Goal: Use online tool/utility: Utilize a website feature to perform a specific function

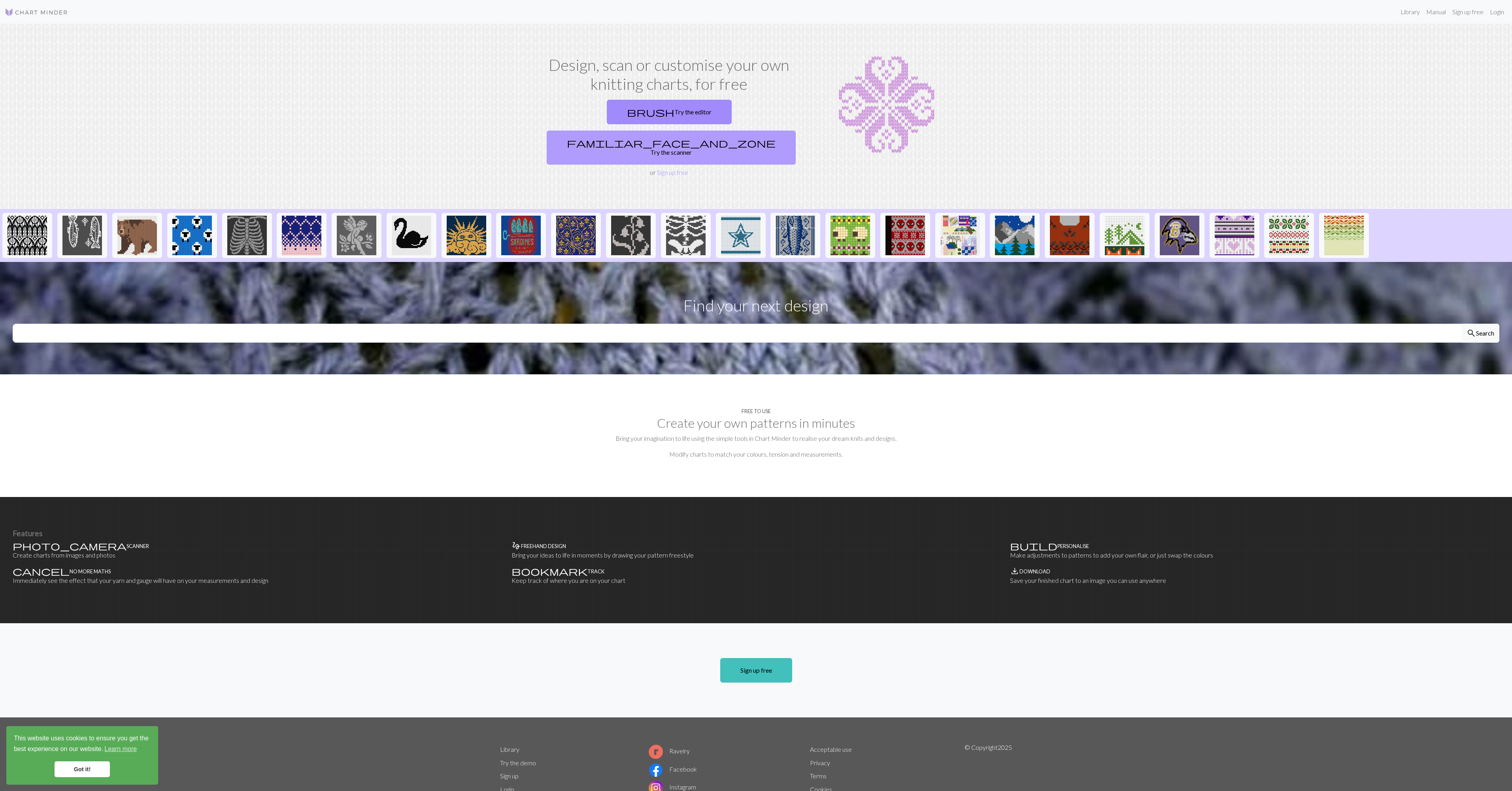
click at [720, 130] on link "familiar_face_and_zone Try the scanner" at bounding box center [671, 147] width 249 height 34
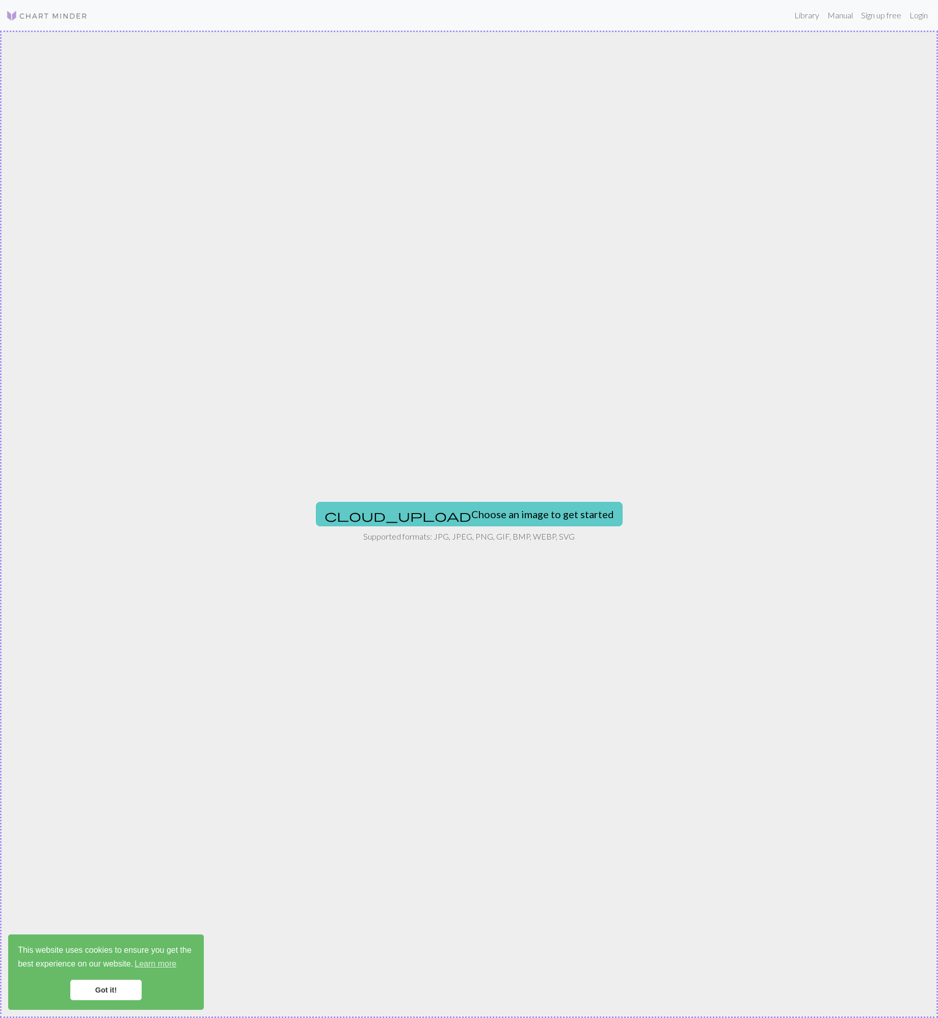
click at [498, 521] on button "cloud_upload Choose an image to get started" at bounding box center [469, 514] width 307 height 24
type input "C:\fakepath\gbd7xx73w36f1.jpeg"
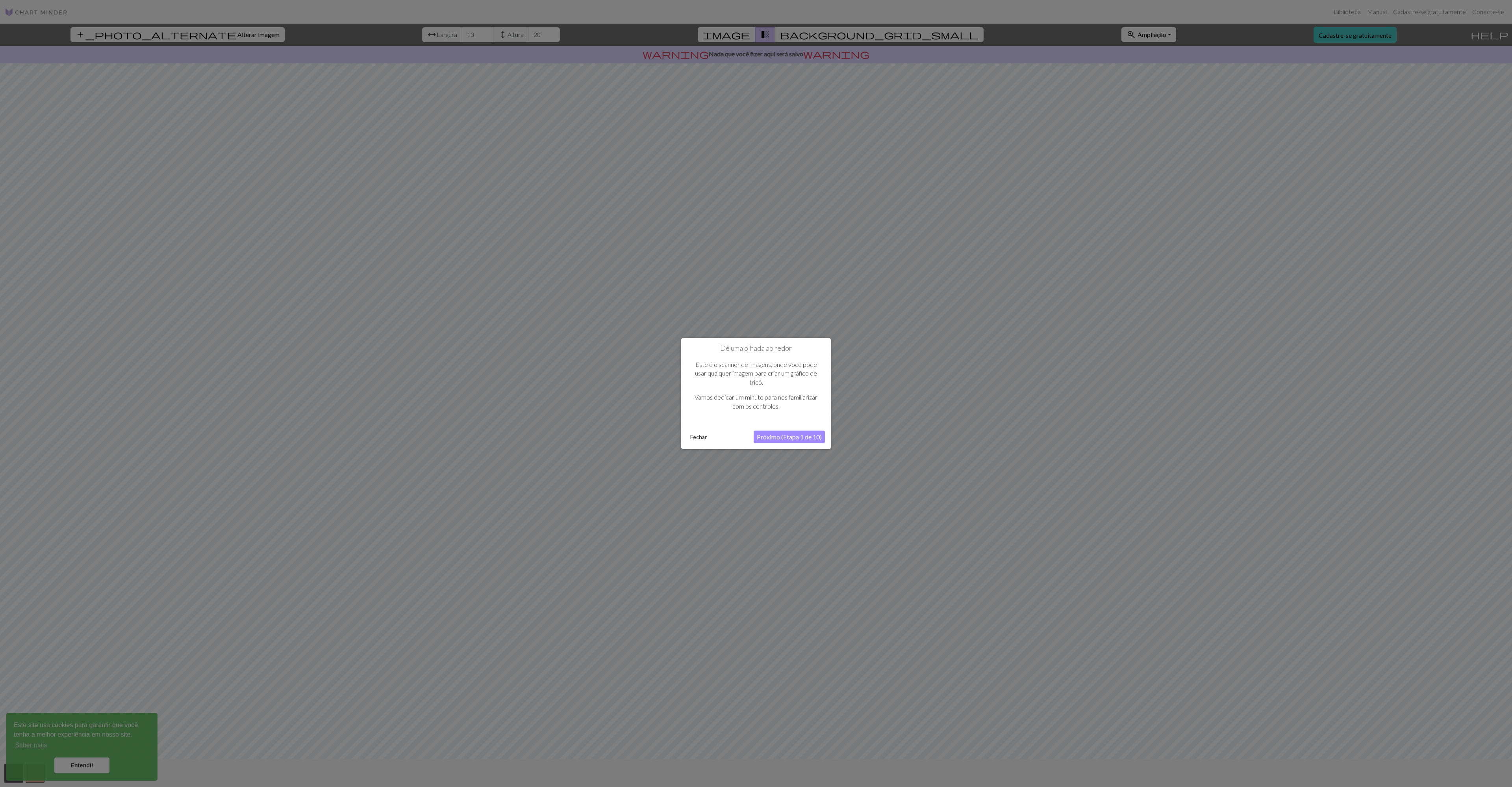
click at [719, 374] on font "Este é o scanner de imagens, onde você pode usar qualquer imagem para criar um …" at bounding box center [756, 373] width 122 height 25
click at [719, 439] on font "Próximo (Etapa 1 de 10)" at bounding box center [789, 436] width 65 height 8
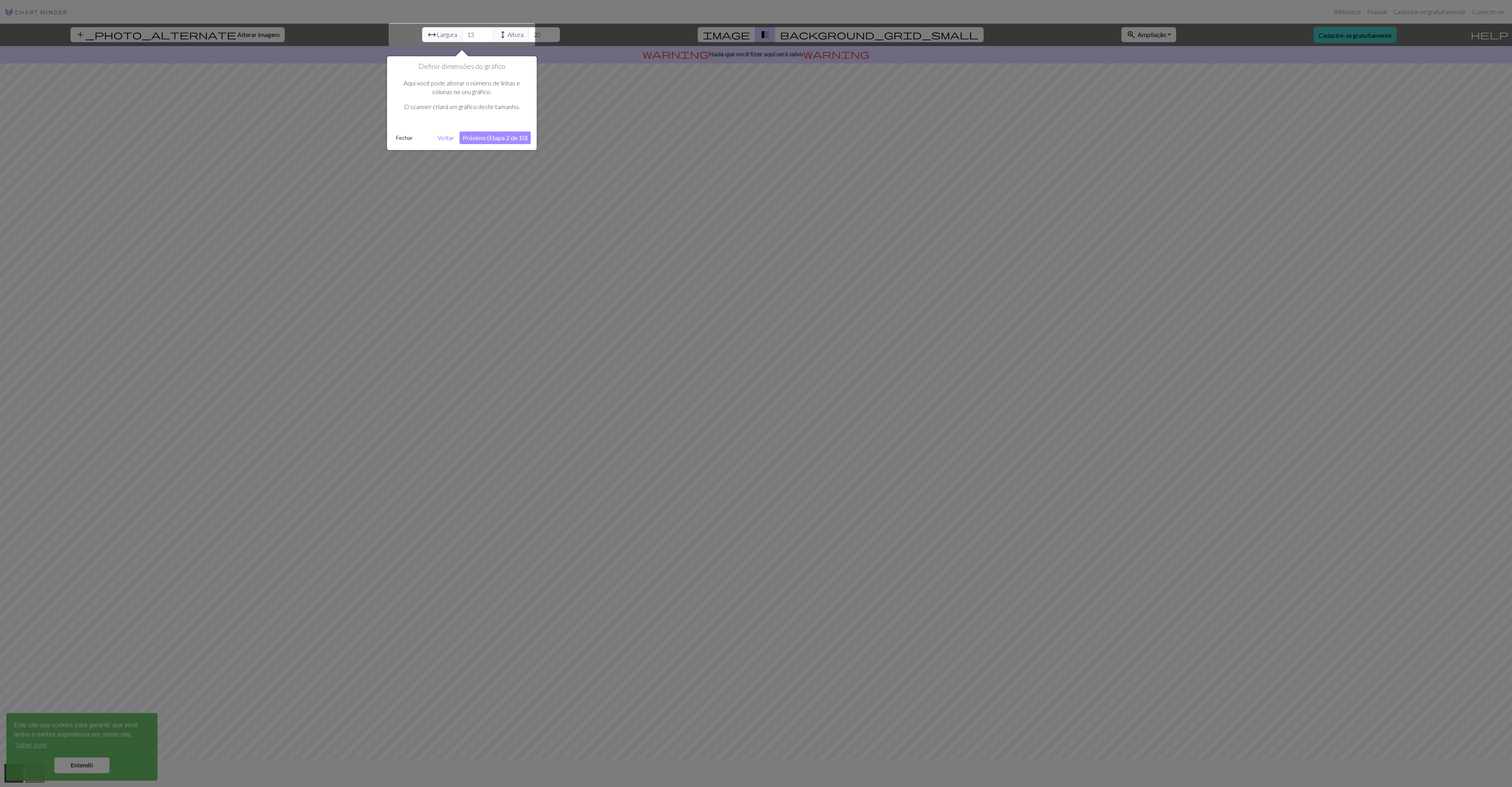
click at [481, 138] on font "Próximo (Etapa 2 de 10)" at bounding box center [495, 137] width 65 height 8
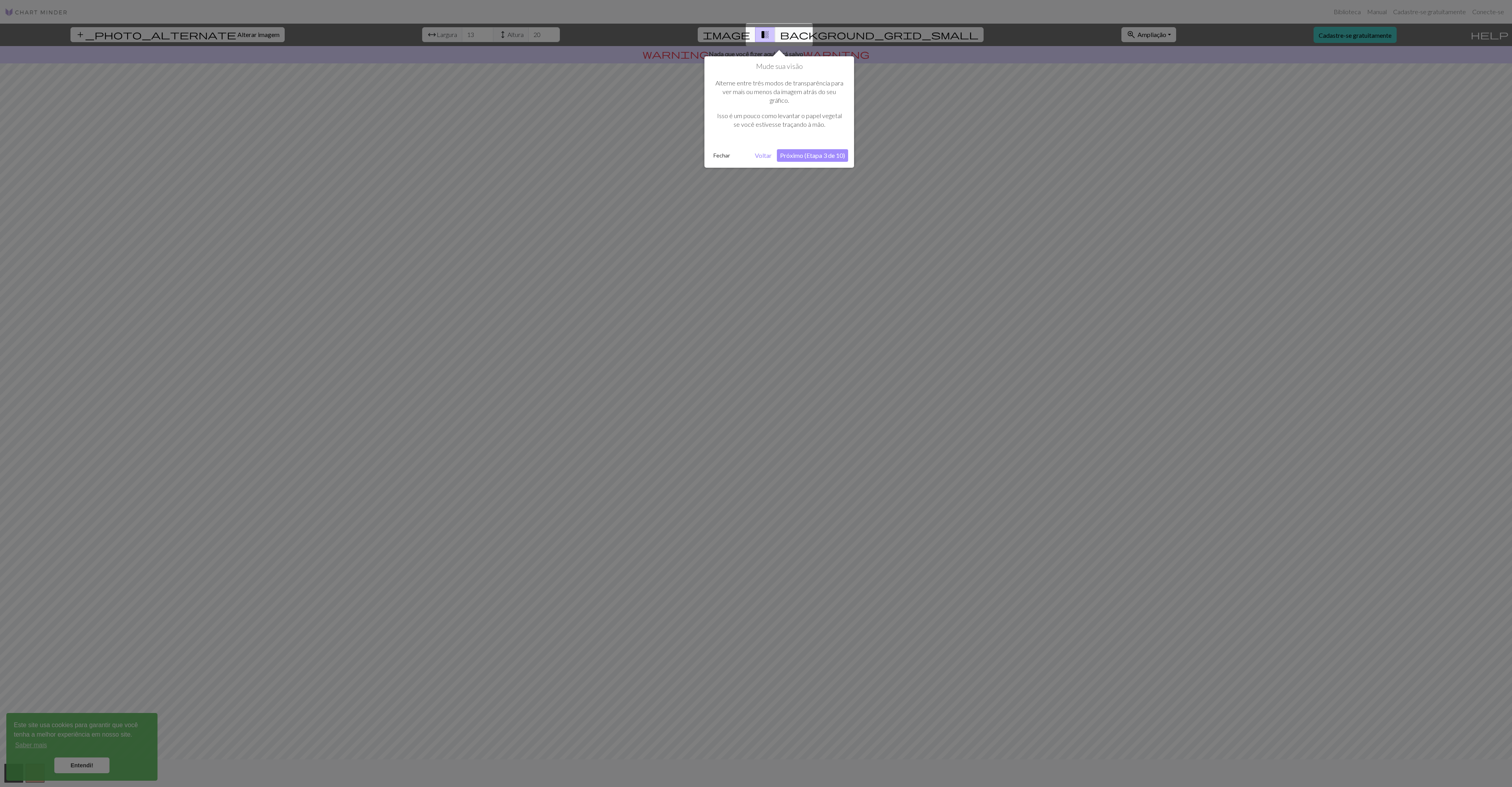
click at [719, 155] on font "Próximo (Etapa 3 de 10)" at bounding box center [812, 155] width 65 height 8
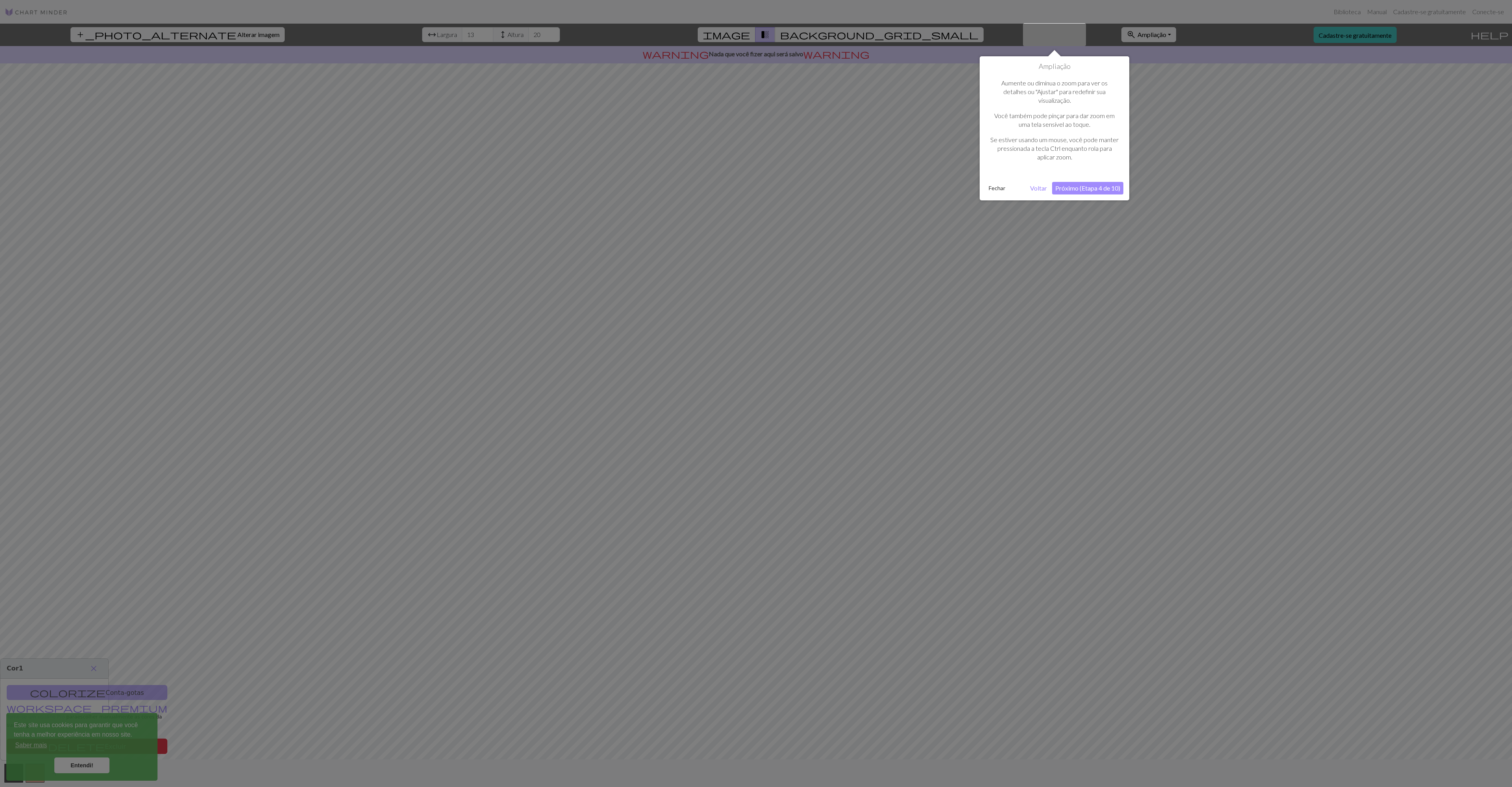
click at [719, 188] on font "Próximo (Etapa 4 de 10)" at bounding box center [1088, 188] width 65 height 8
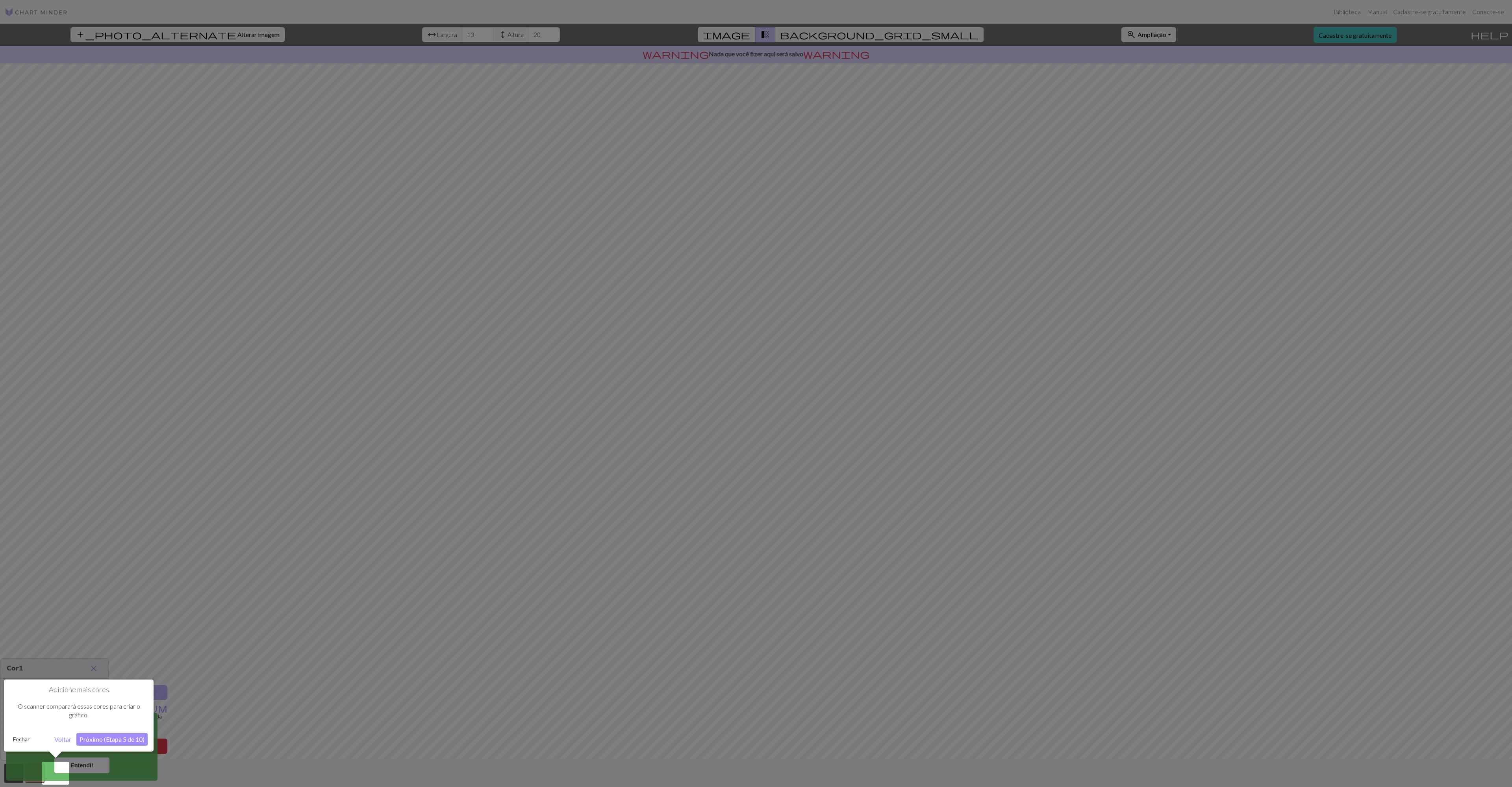
click at [118, 739] on font "Próximo (Etapa 5 de 10)" at bounding box center [112, 739] width 65 height 8
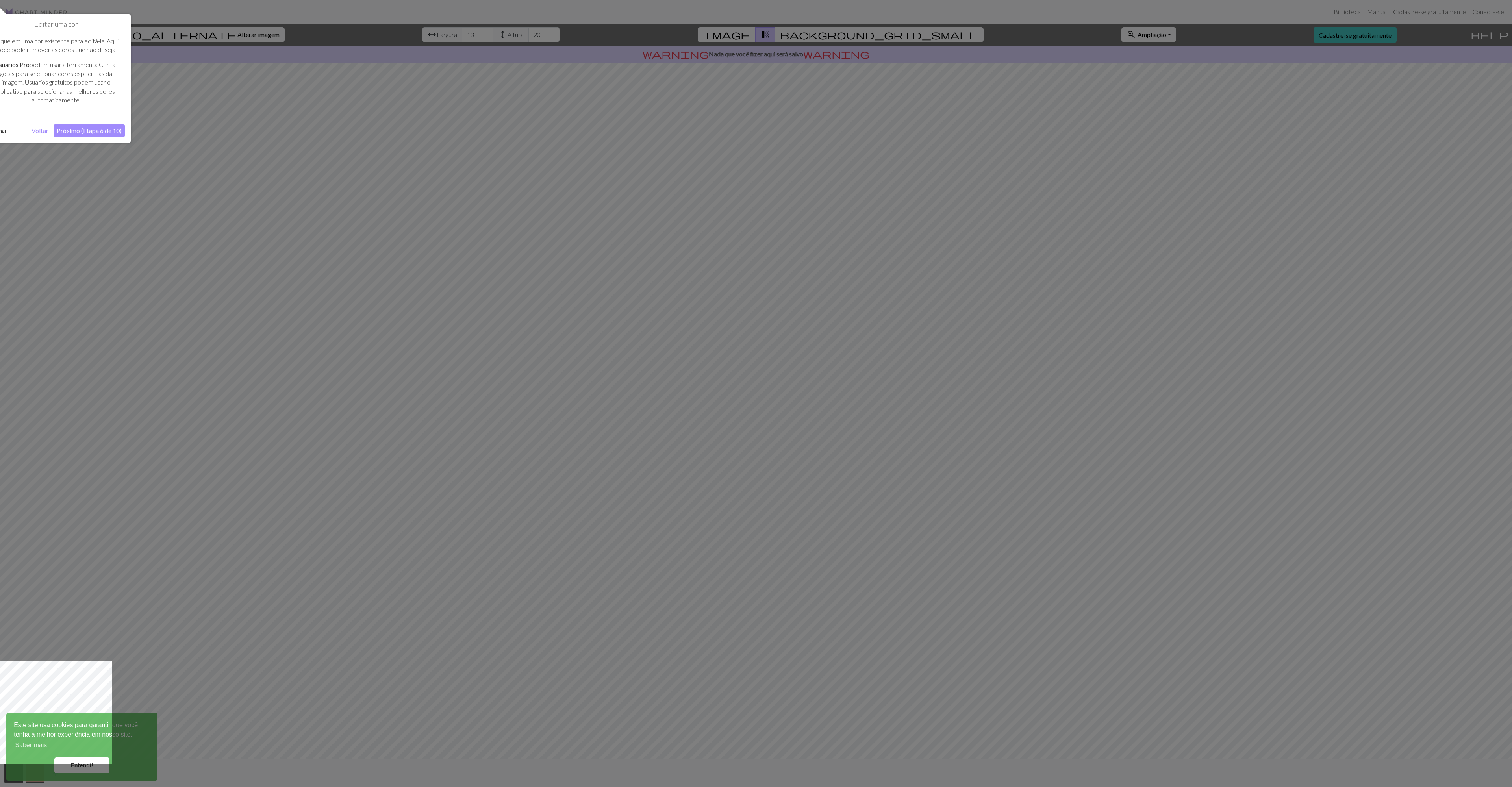
click at [80, 131] on font "Próximo (Etapa 6 de 10)" at bounding box center [89, 131] width 65 height 8
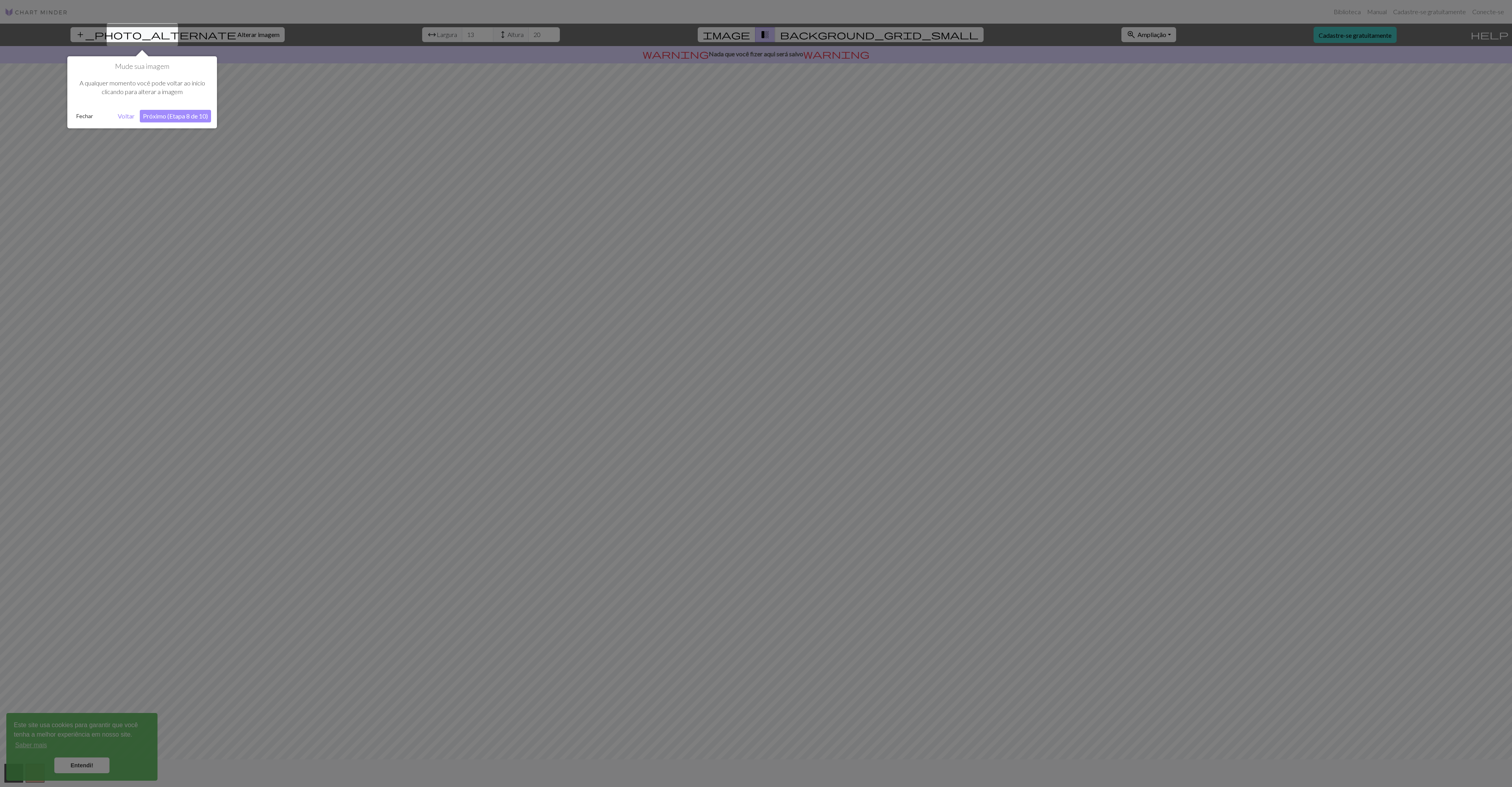
click at [152, 119] on font "Próximo (Etapa 8 de 10)" at bounding box center [175, 116] width 65 height 8
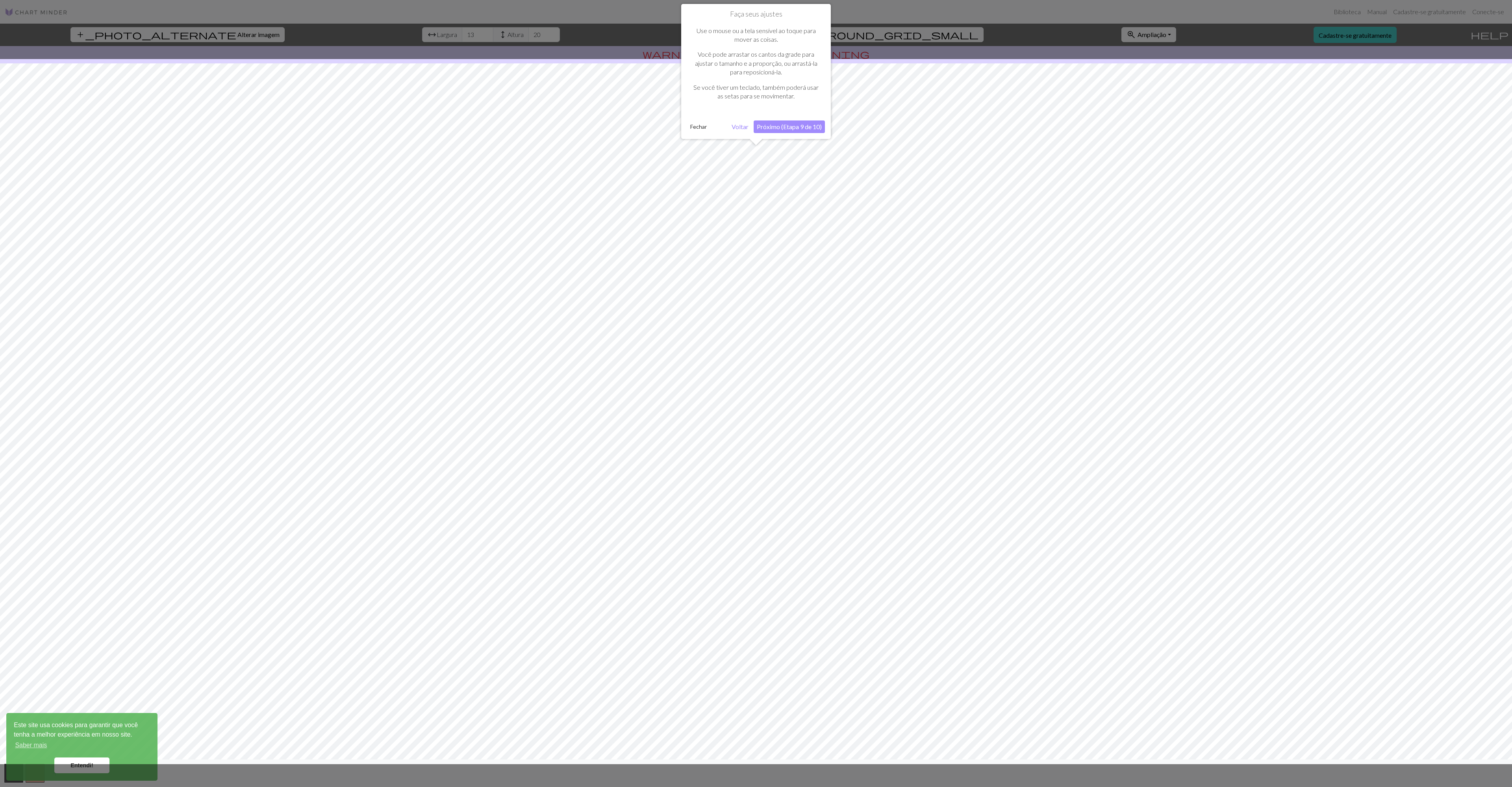
click at [719, 125] on font "Próximo (Etapa 9 de 10)" at bounding box center [789, 127] width 65 height 8
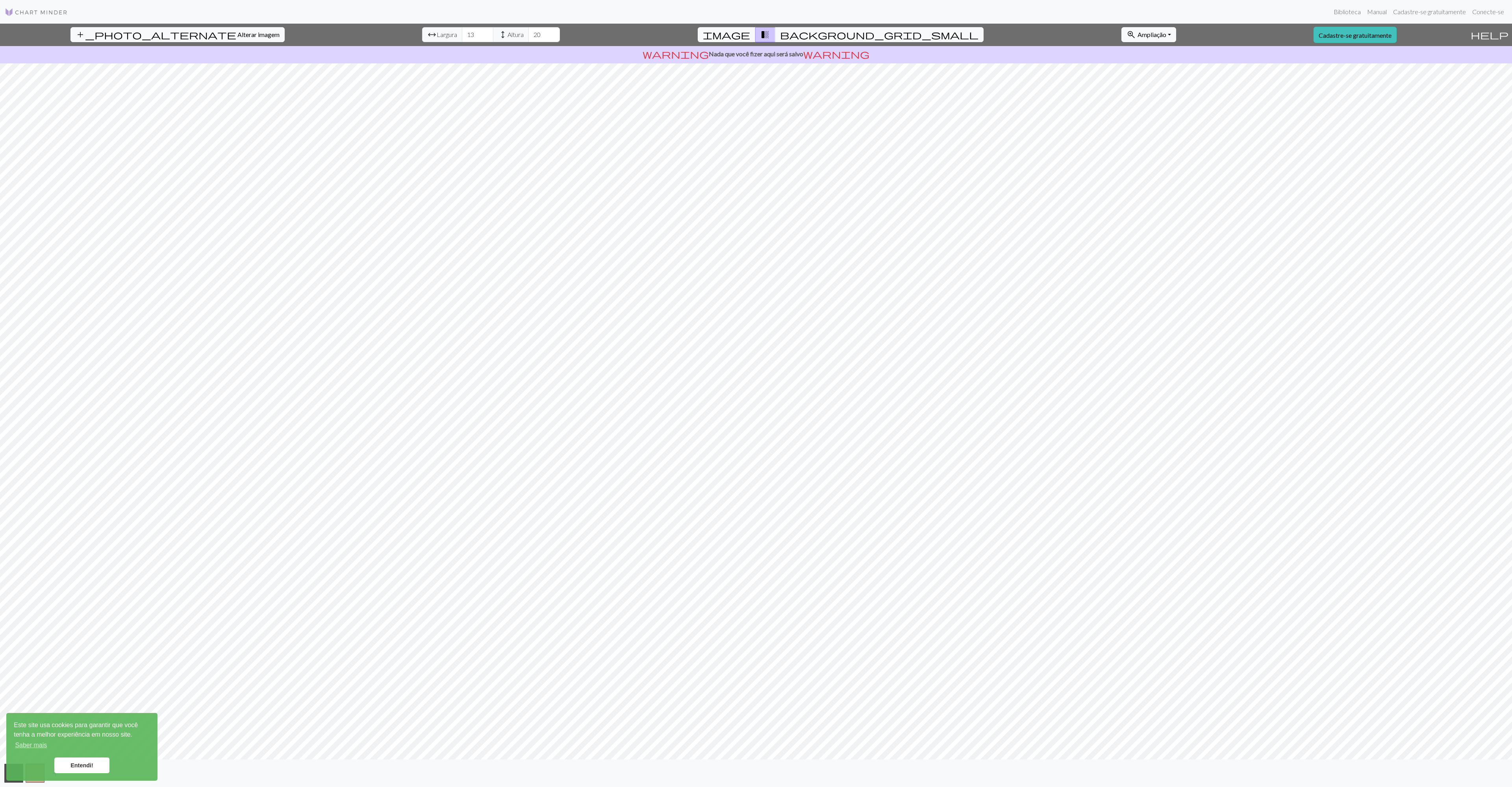
click at [92, 762] on font "Entendi!" at bounding box center [82, 765] width 23 height 6
click at [719, 36] on span "background_grid_small" at bounding box center [878, 35] width 199 height 11
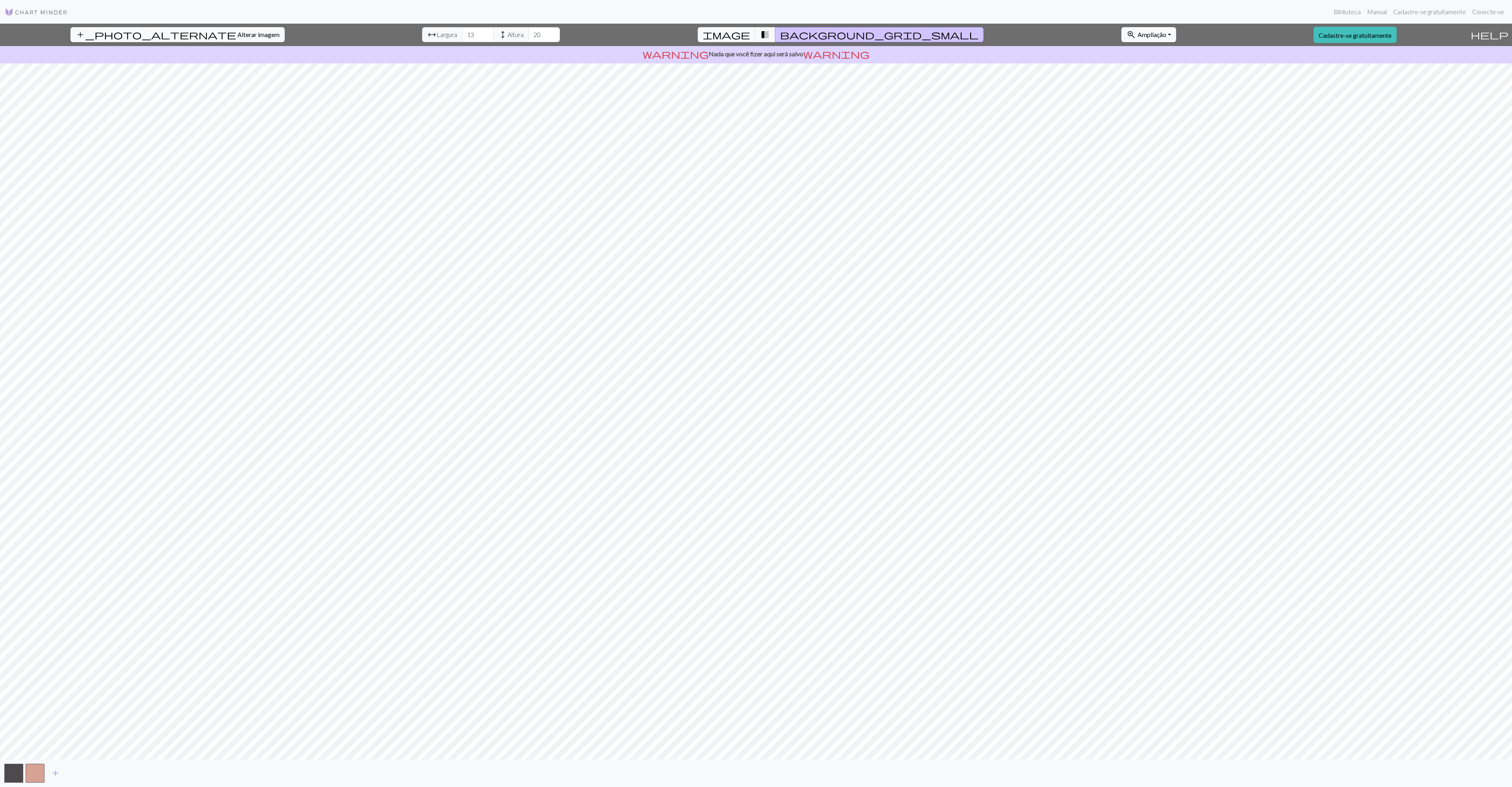
click at [719, 36] on span "transition_fade" at bounding box center [765, 35] width 9 height 11
click at [719, 36] on span "image" at bounding box center [726, 35] width 47 height 11
click at [719, 34] on span "help" at bounding box center [1489, 35] width 38 height 11
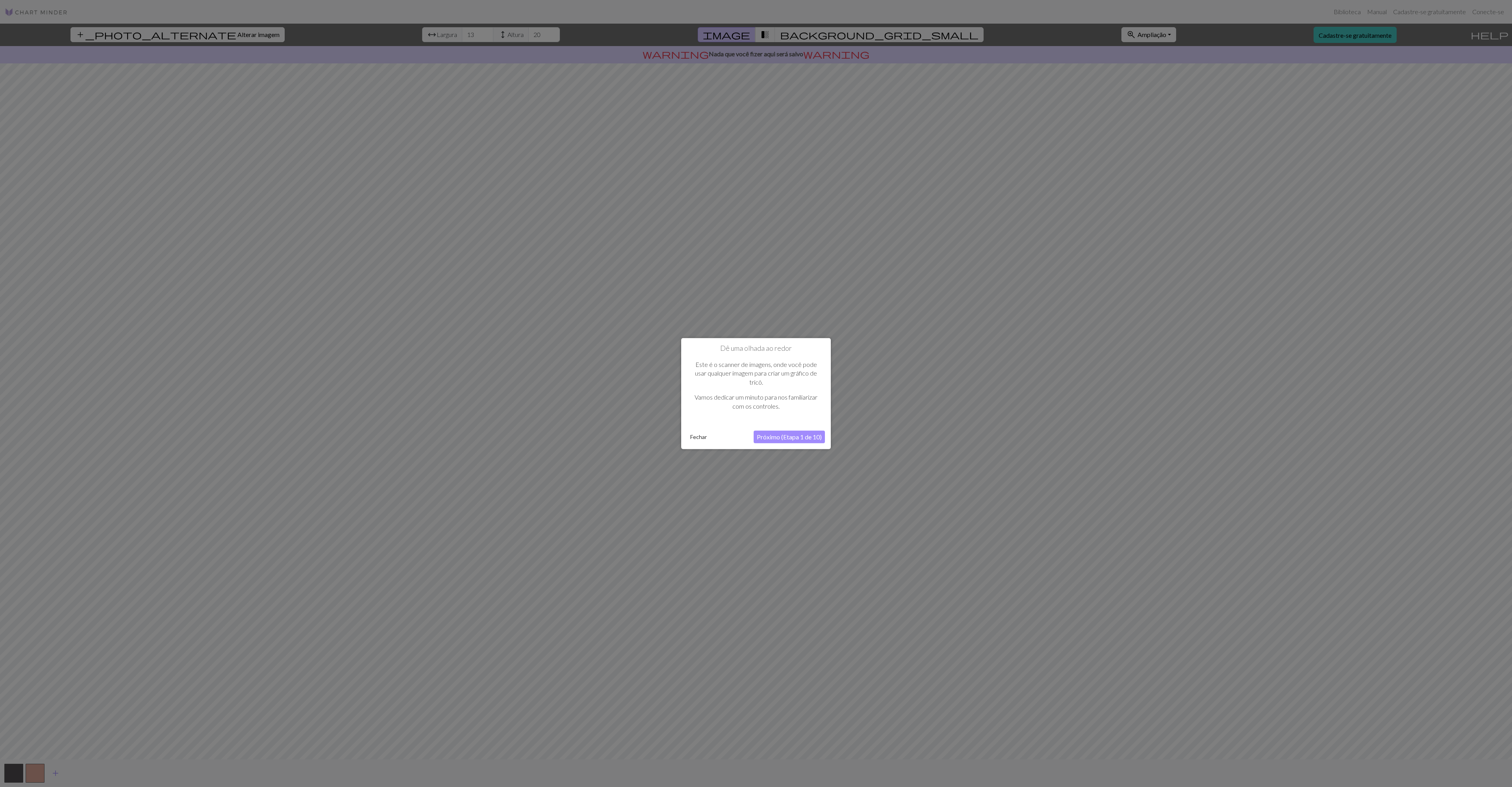
click at [719, 440] on font "Próximo (Etapa 1 de 10)" at bounding box center [789, 436] width 65 height 8
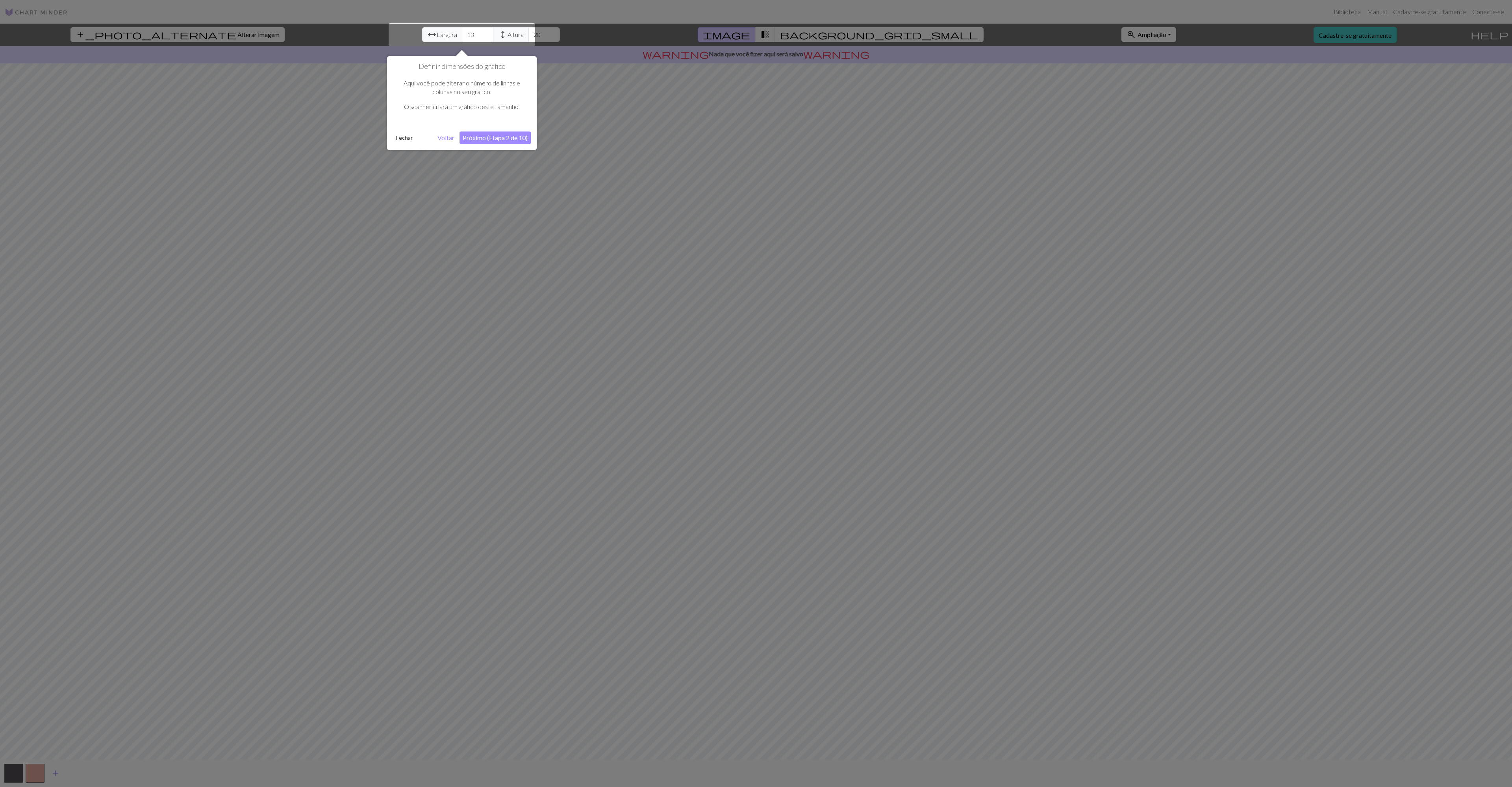
click at [493, 138] on font "Próximo (Etapa 2 de 10)" at bounding box center [495, 137] width 65 height 8
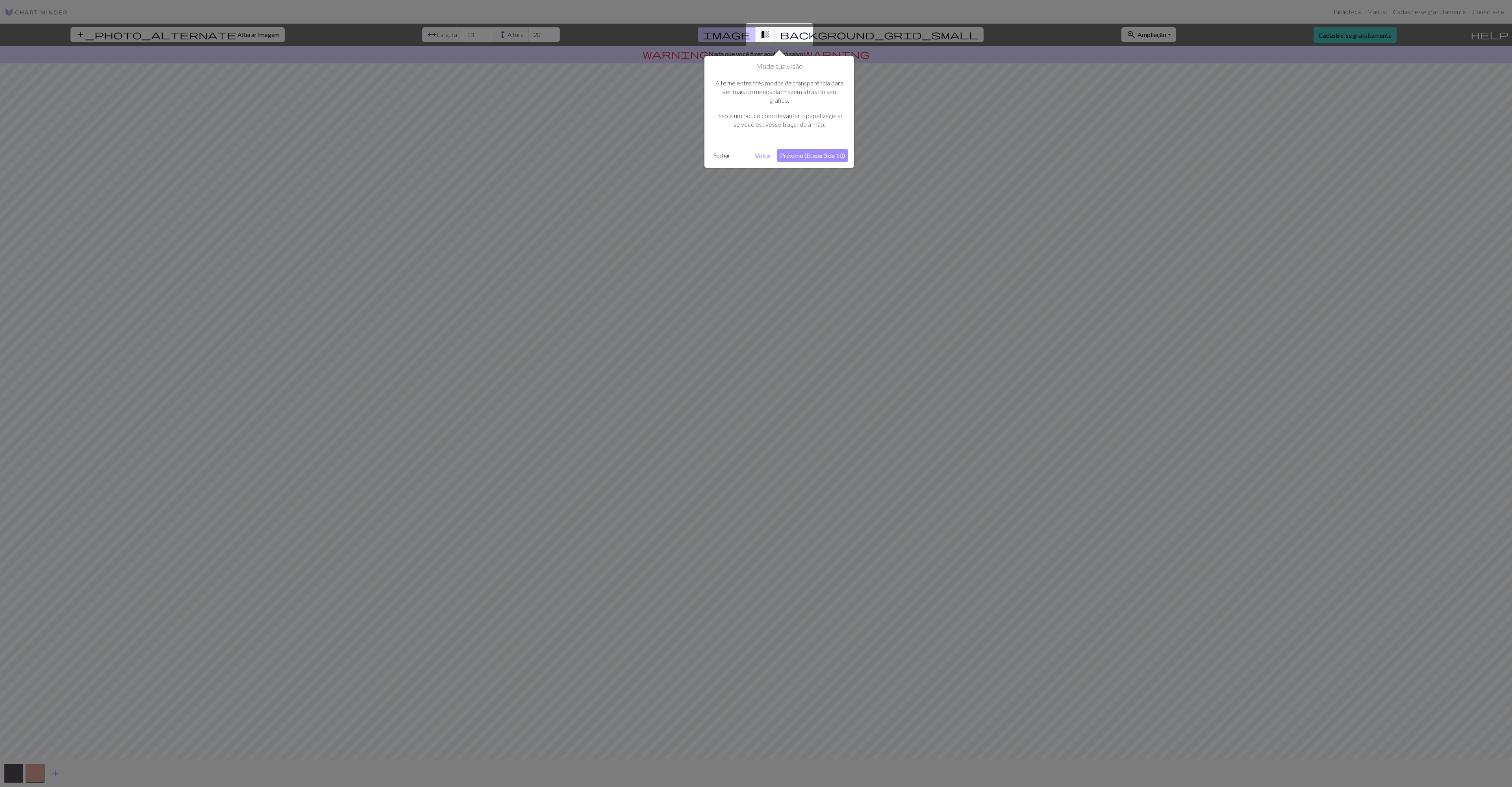
click at [719, 155] on font "Próximo (Etapa 3 de 10)" at bounding box center [812, 155] width 65 height 8
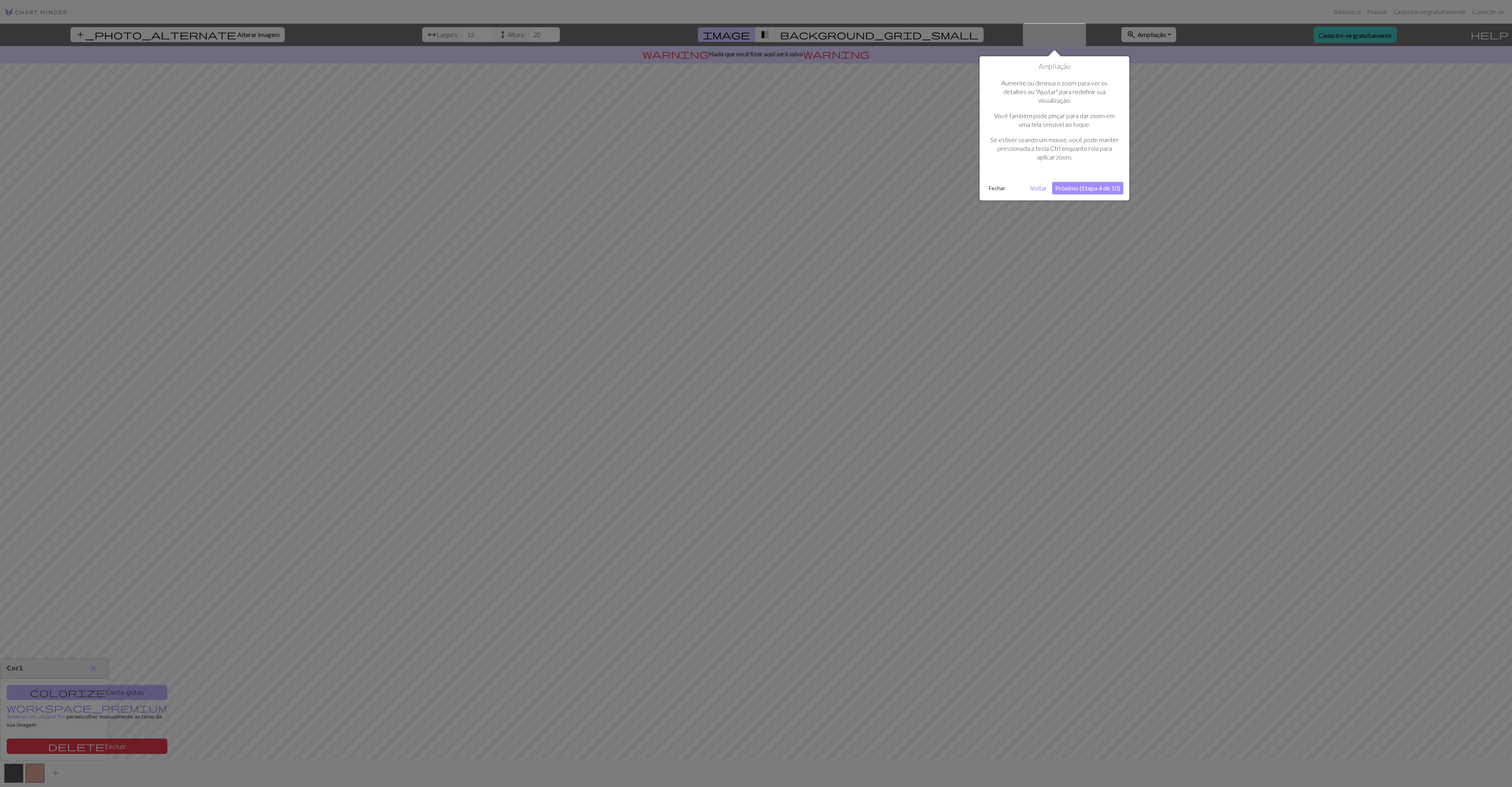
click at [719, 185] on font "Próximo (Etapa 4 de 10)" at bounding box center [1088, 188] width 65 height 8
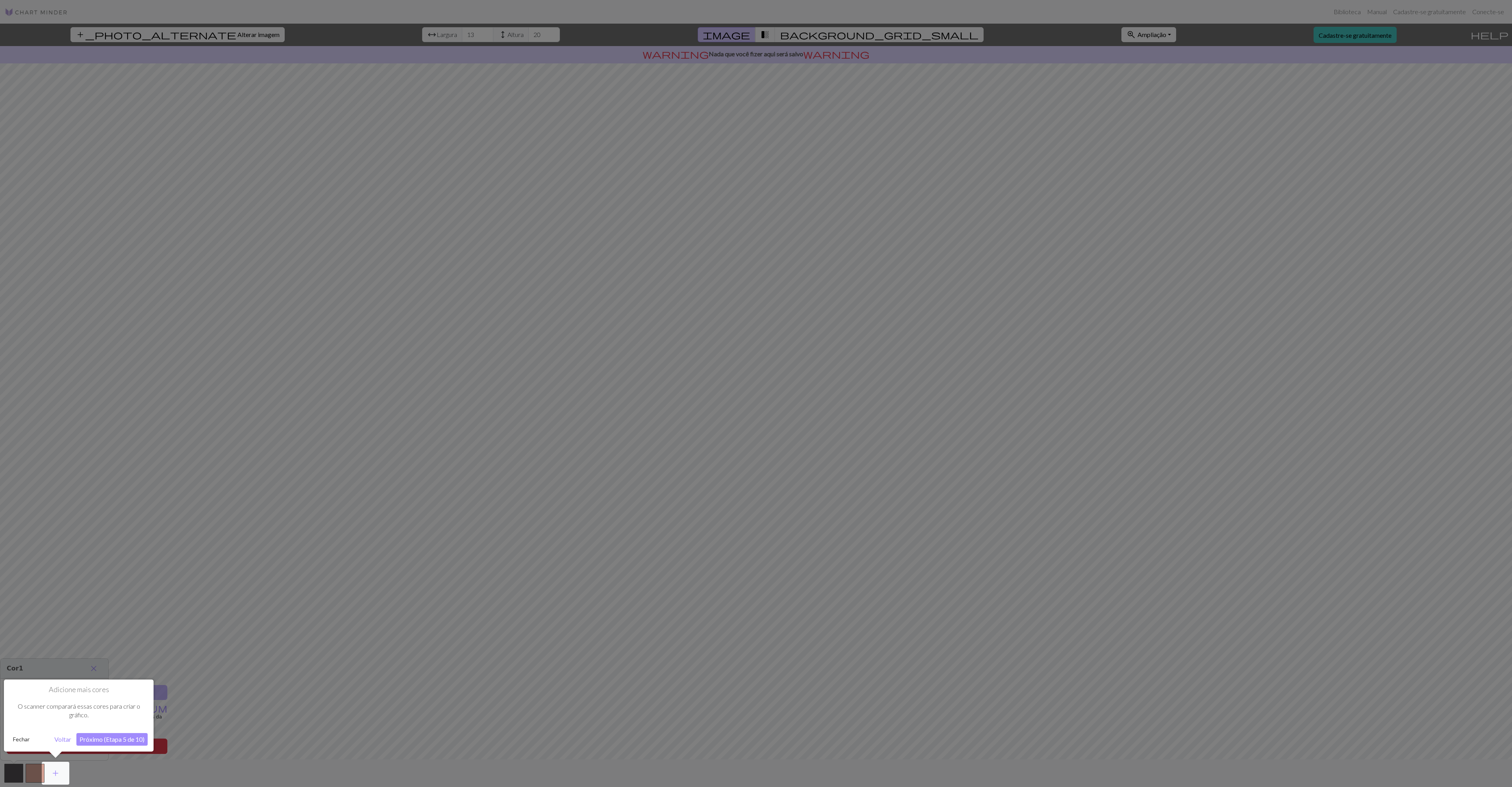
click at [117, 741] on font "Próximo (Etapa 5 de 10)" at bounding box center [112, 739] width 65 height 8
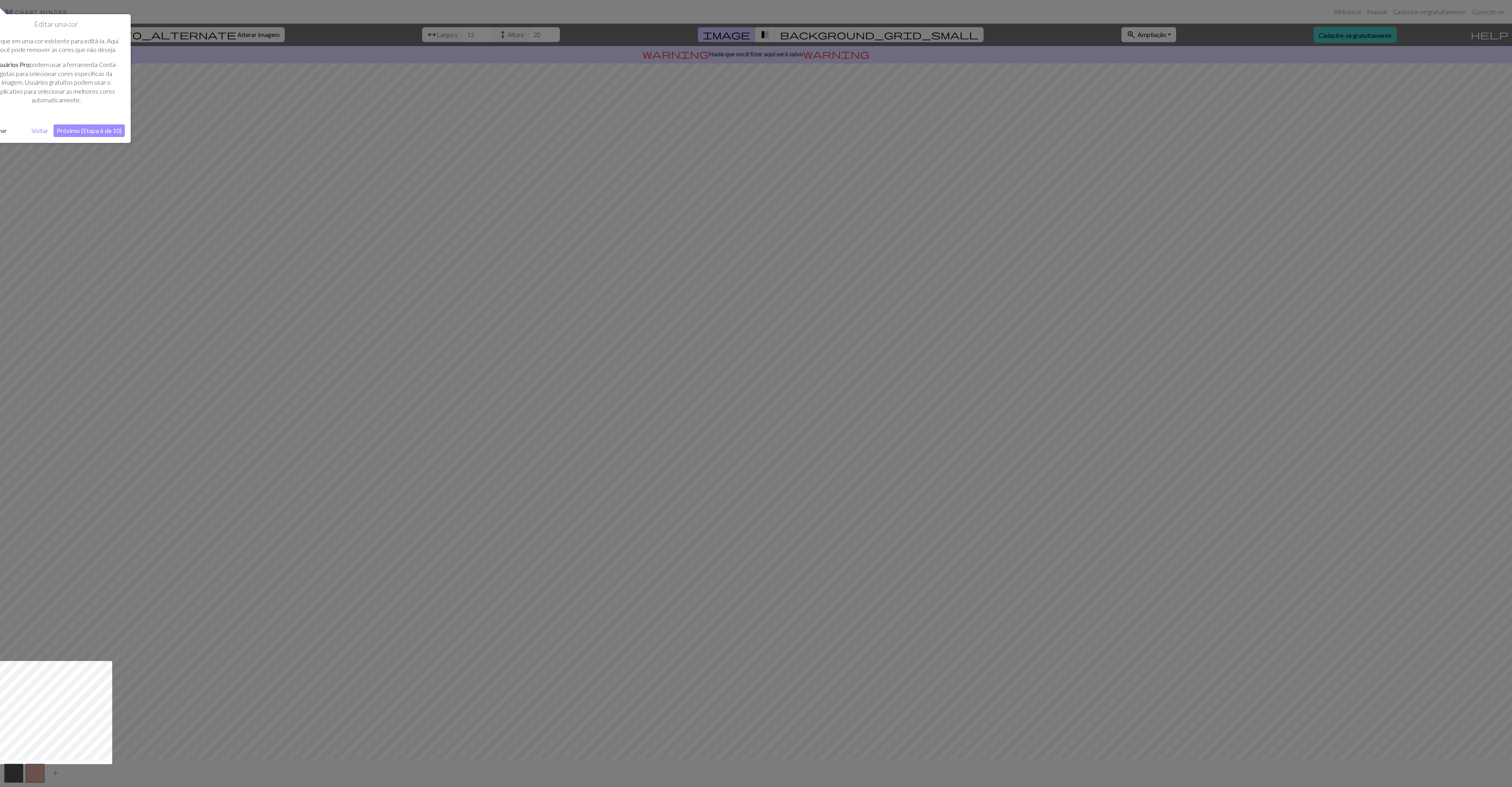
click at [93, 131] on font "Próximo (Etapa 6 de 10)" at bounding box center [89, 131] width 65 height 8
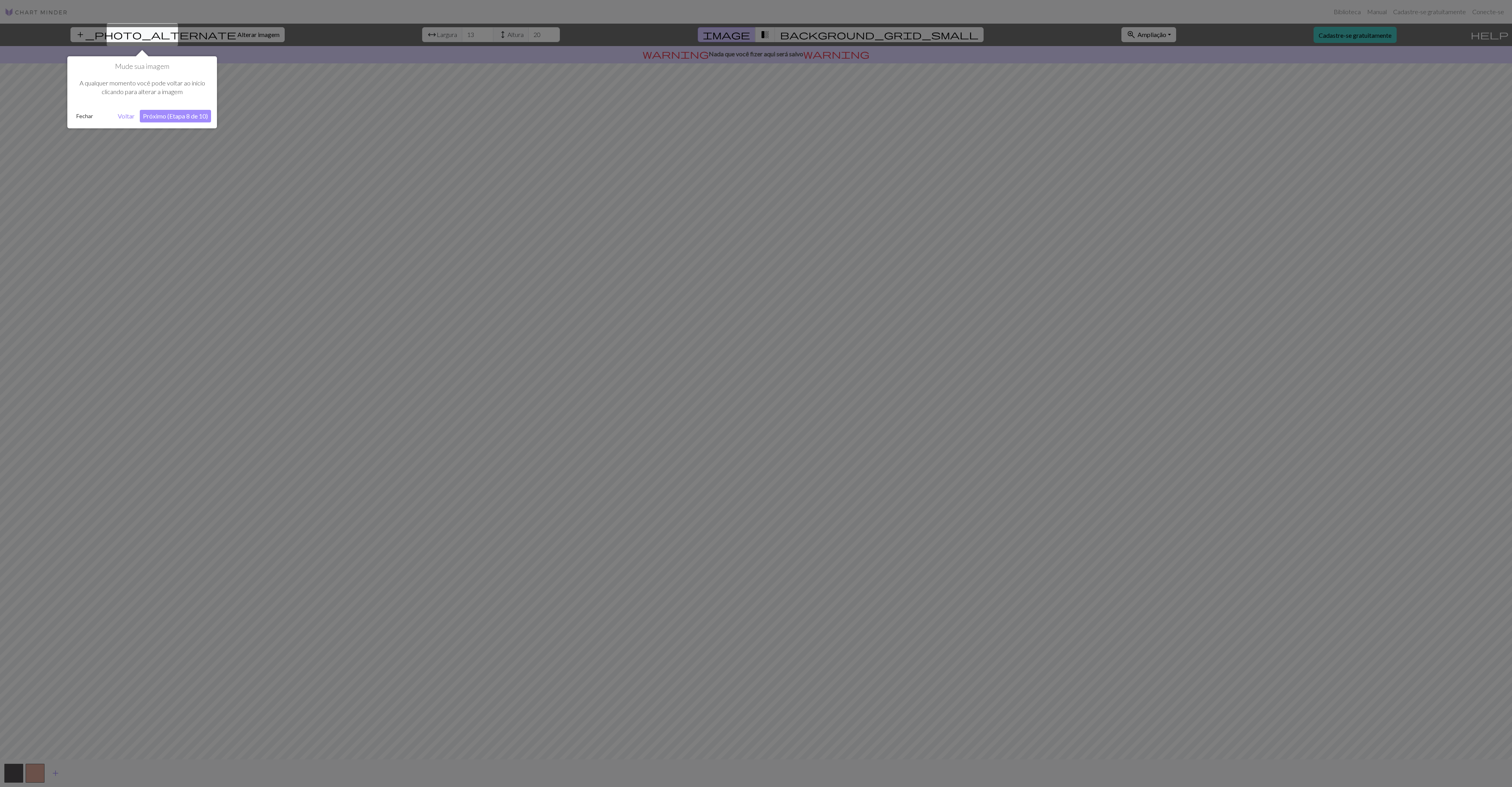
click at [182, 118] on font "Próximo (Etapa 8 de 10)" at bounding box center [175, 116] width 65 height 8
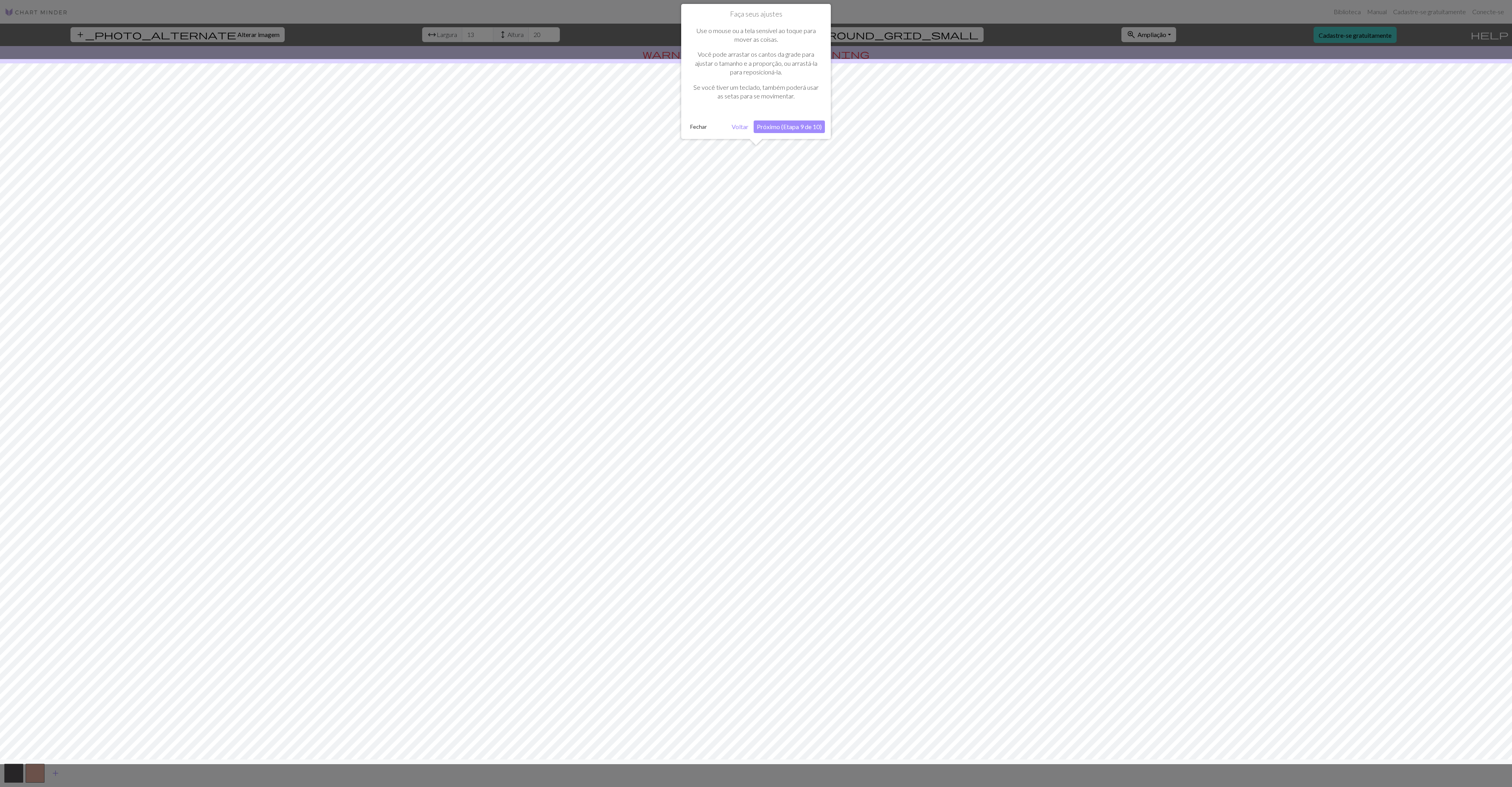
click at [719, 127] on font "Próximo (Etapa 9 de 10)" at bounding box center [789, 127] width 65 height 8
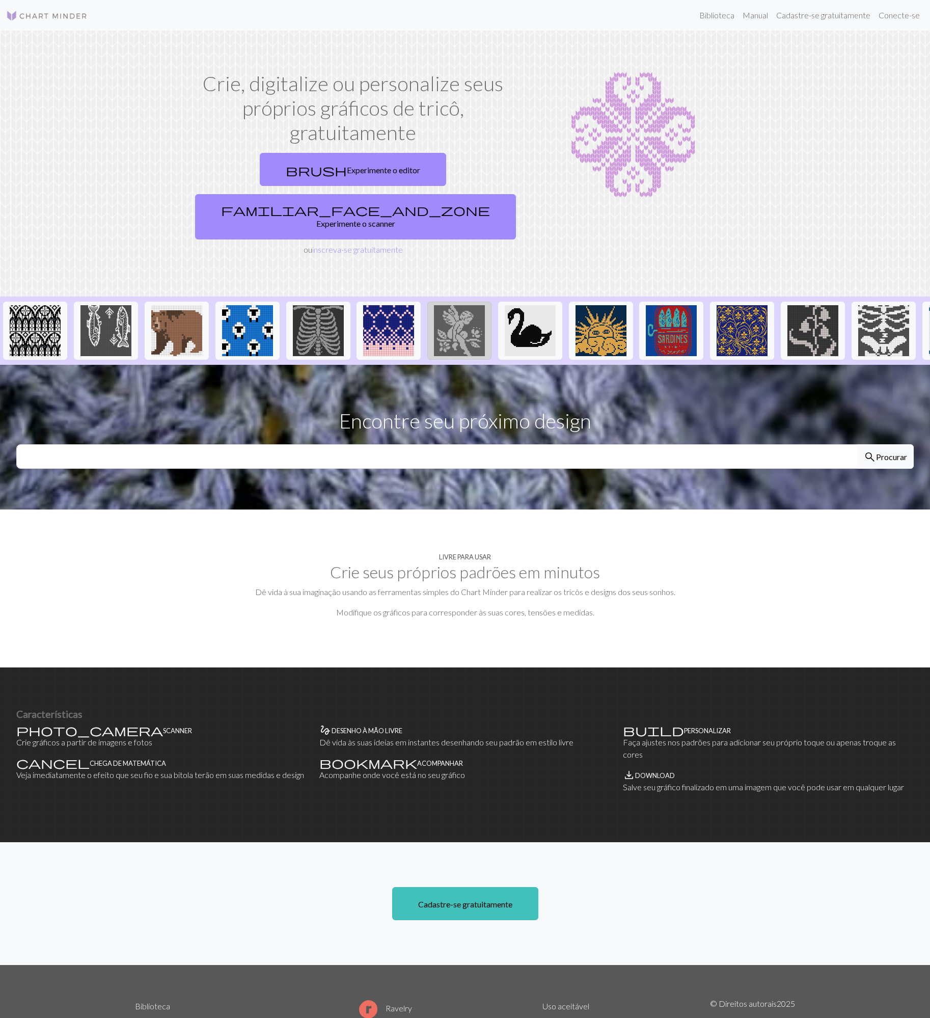
click at [460, 305] on img at bounding box center [459, 330] width 51 height 51
